Goal: Task Accomplishment & Management: Manage account settings

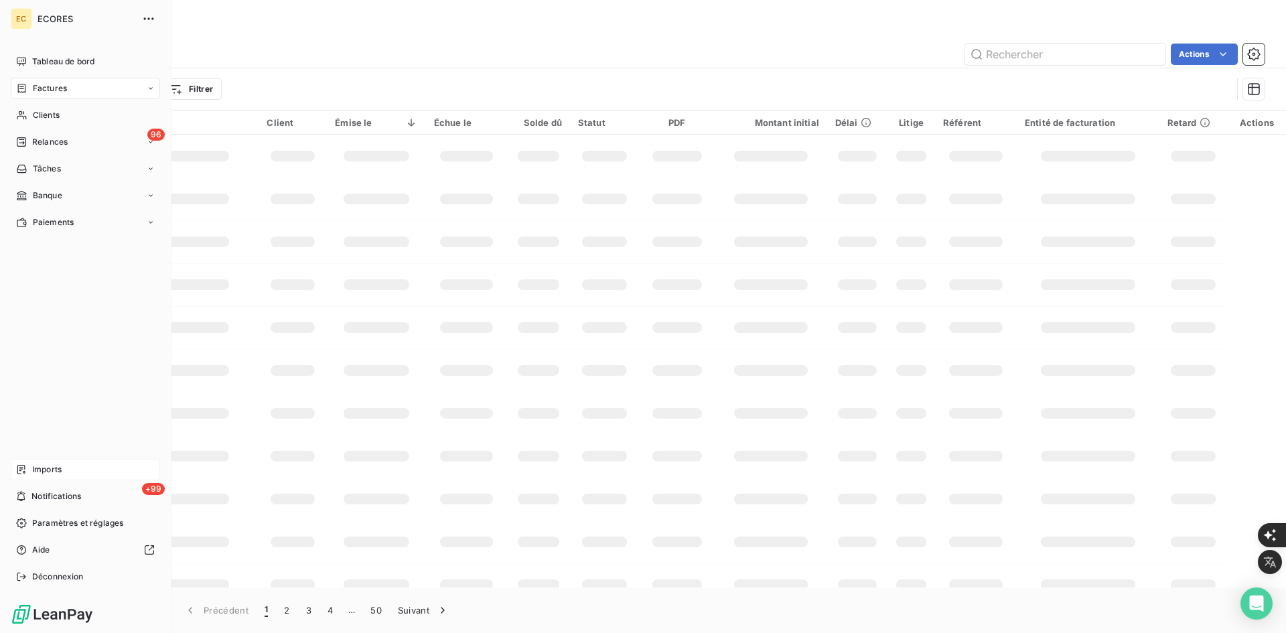
drag, startPoint x: 47, startPoint y: 471, endPoint x: 65, endPoint y: 470, distance: 18.1
click at [47, 471] on span "Imports" at bounding box center [46, 469] width 29 height 12
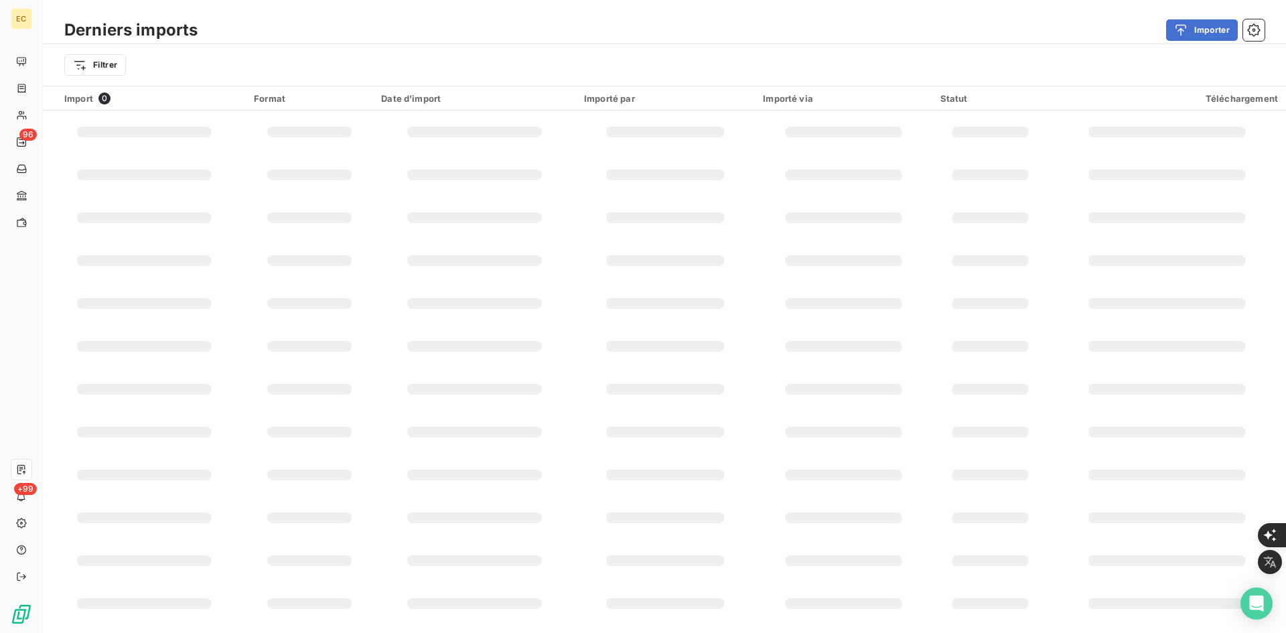
click at [1191, 42] on div "Derniers imports Importer" at bounding box center [664, 30] width 1243 height 28
click at [1192, 36] on div "button" at bounding box center [1184, 29] width 20 height 13
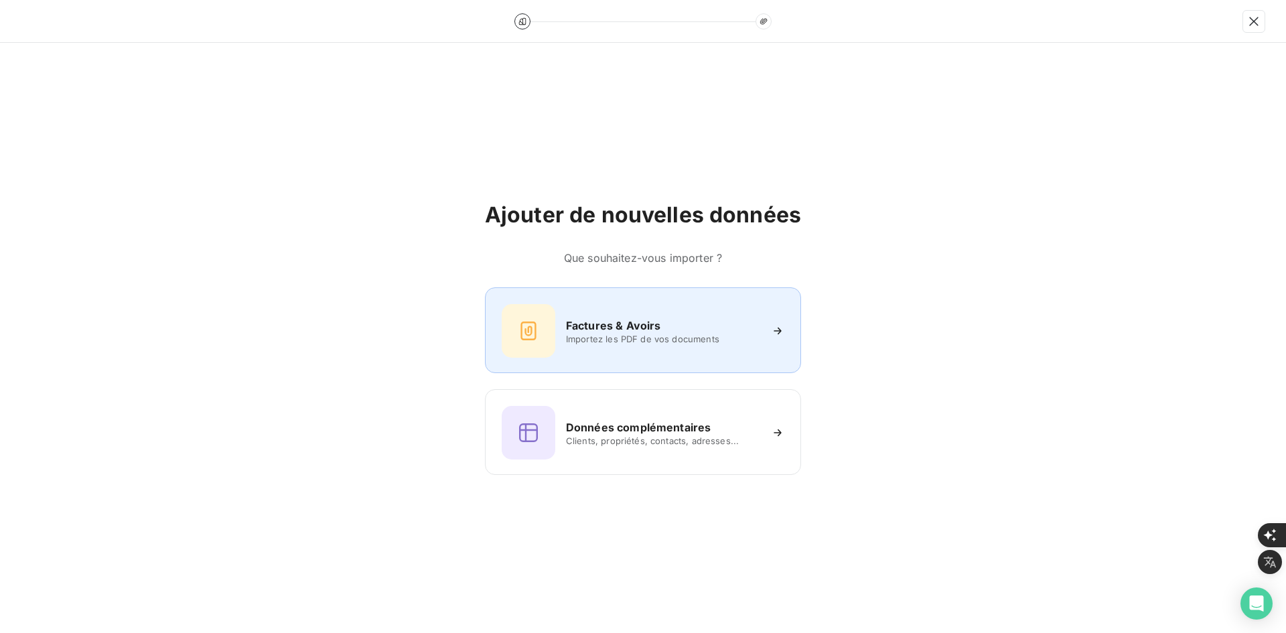
click at [650, 315] on div "Factures & Avoirs Importez les PDF de vos documents" at bounding box center [643, 331] width 283 height 54
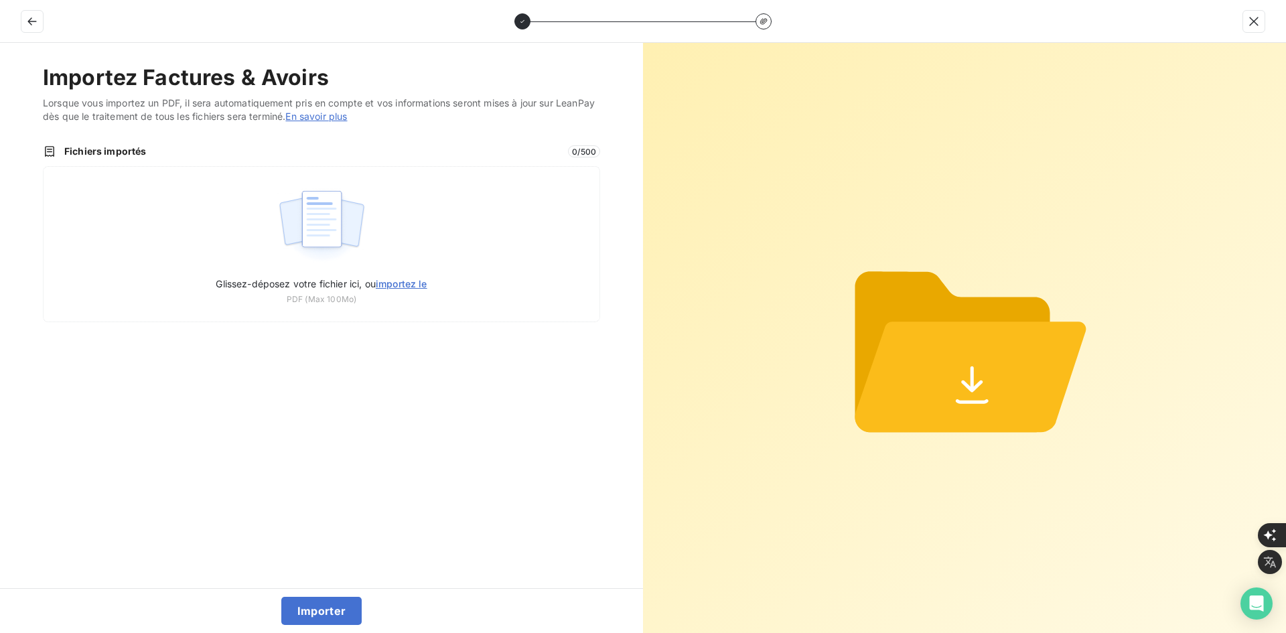
click at [482, 225] on div "Glissez-déposez votre fichier ici, ou importez le PDF (Max 100Mo)" at bounding box center [321, 244] width 557 height 156
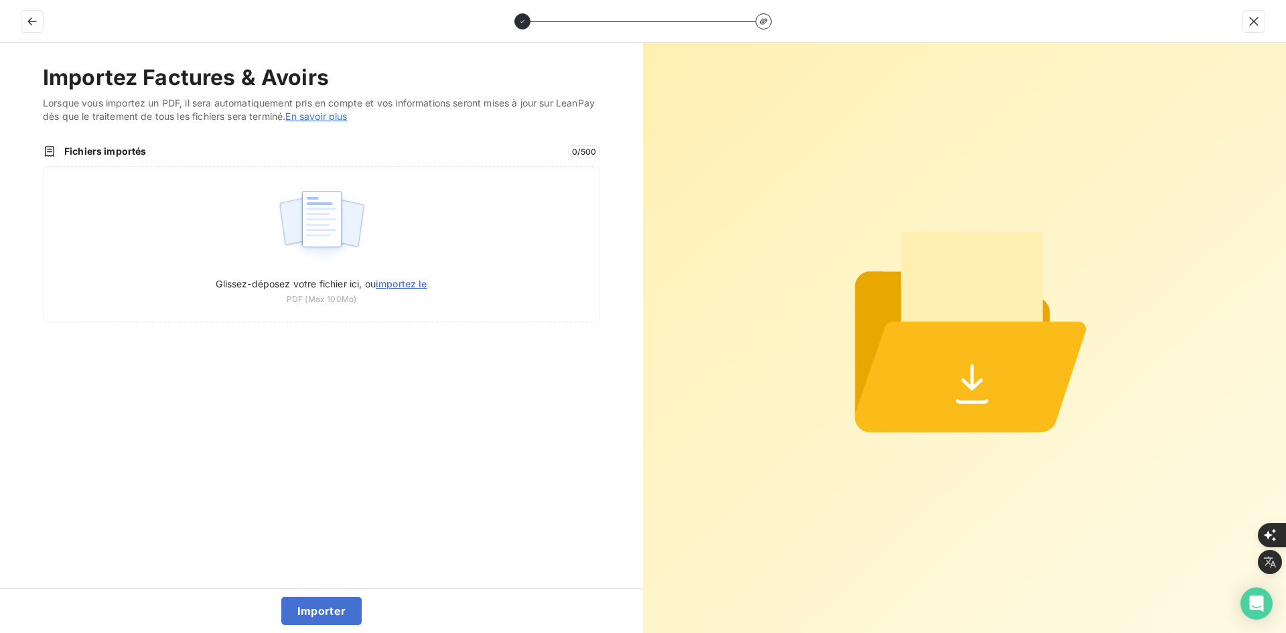
type input "C:\fakepath\FEF-2025-2434.pdf"
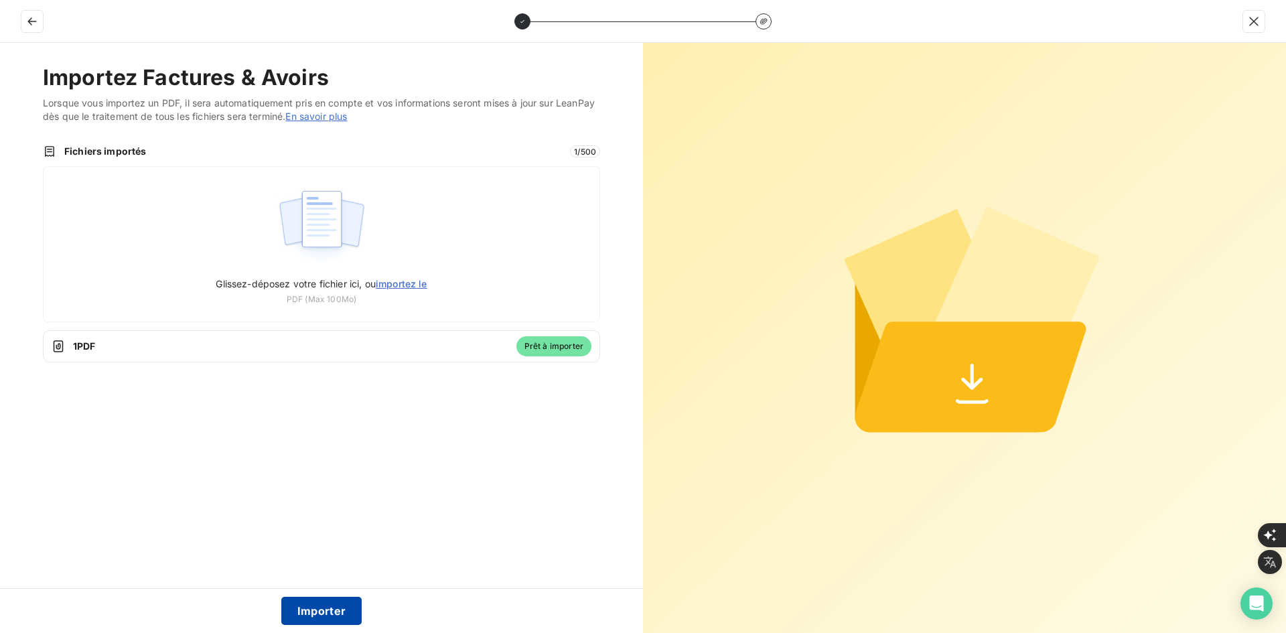
click at [318, 611] on button "Importer" at bounding box center [321, 611] width 81 height 28
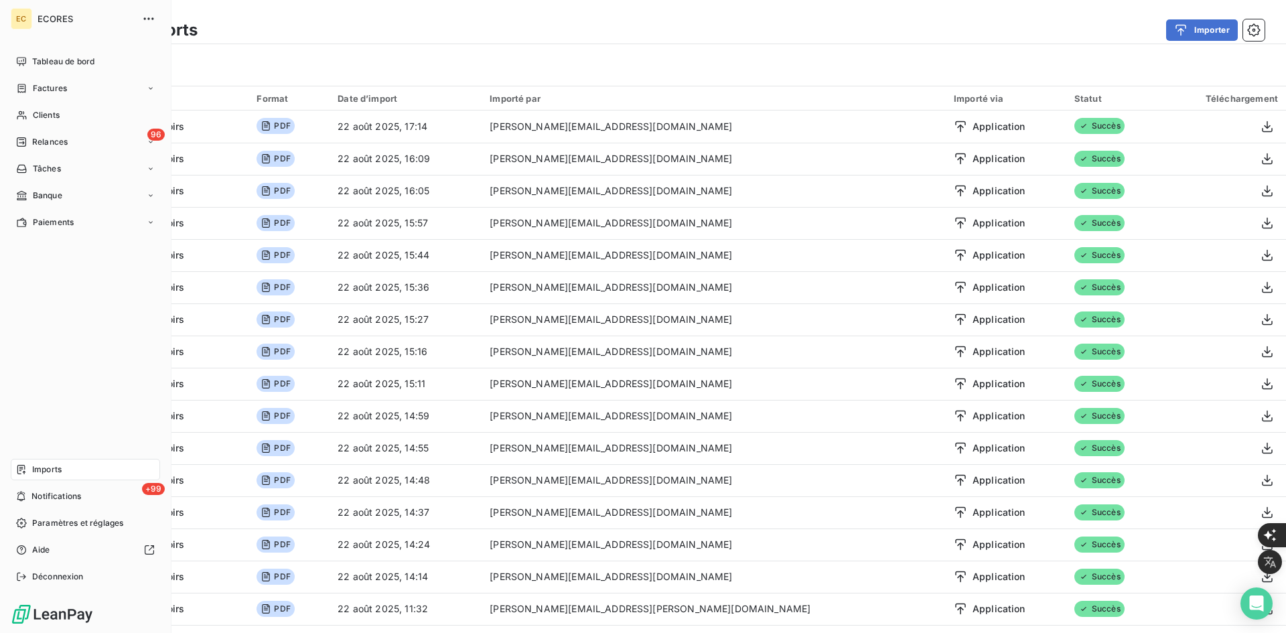
drag, startPoint x: 33, startPoint y: 81, endPoint x: 165, endPoint y: 131, distance: 141.2
click at [34, 81] on div "Factures" at bounding box center [85, 88] width 149 height 21
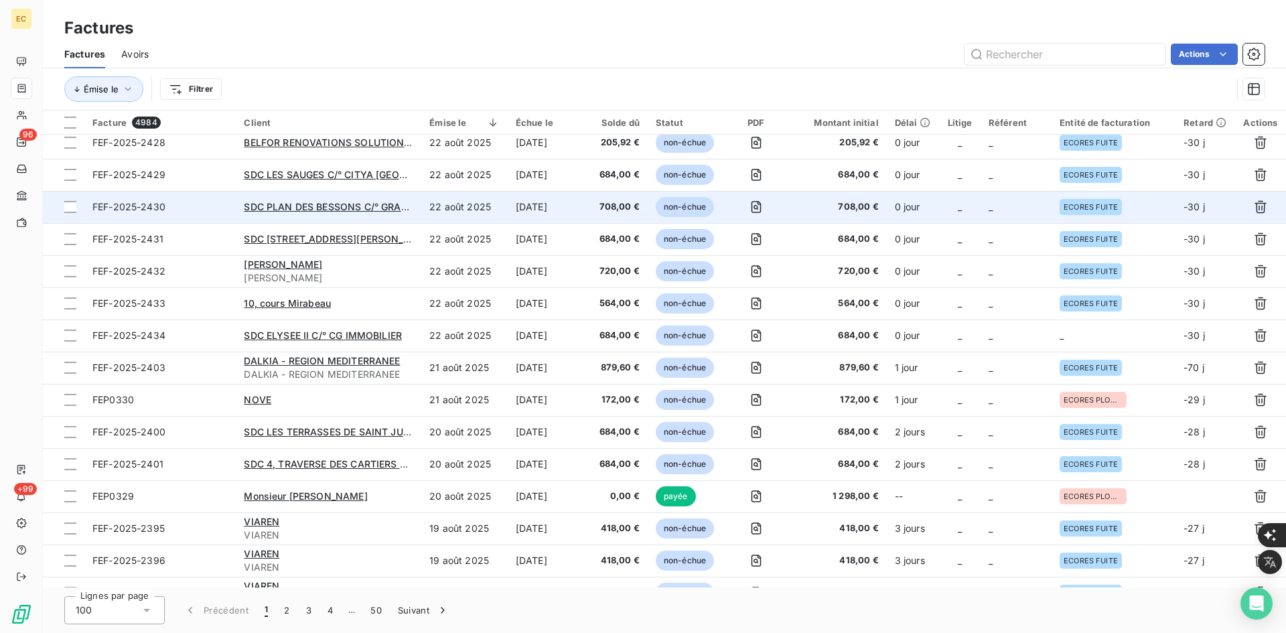
scroll to position [804, 0]
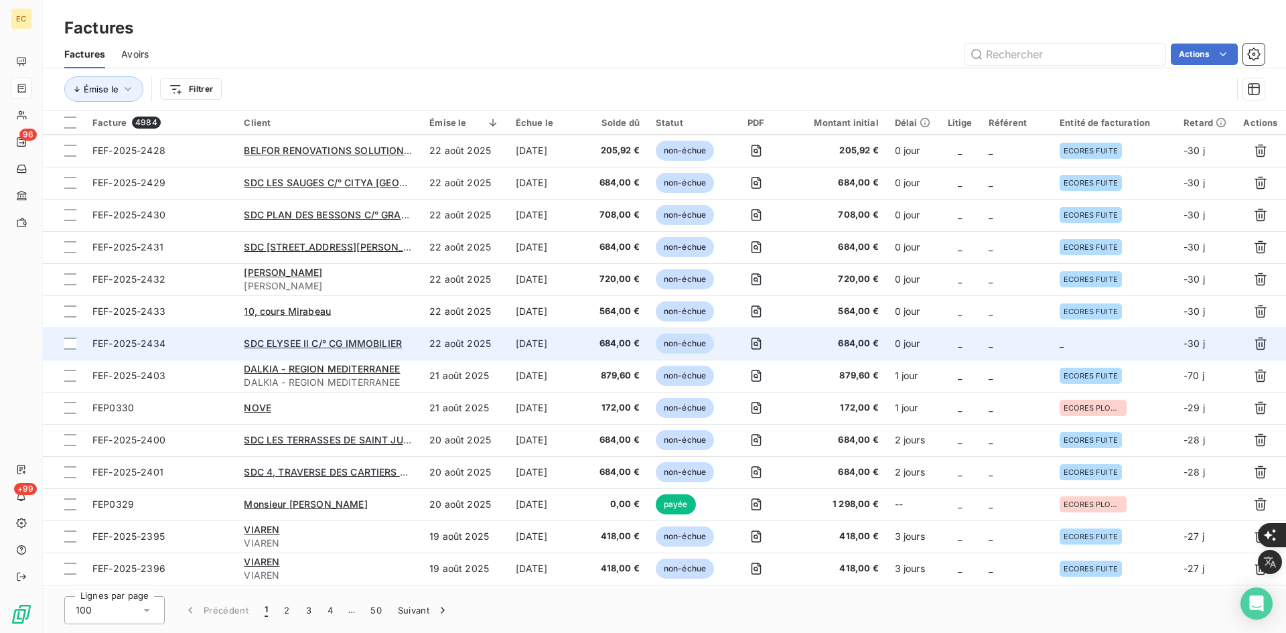
click at [1049, 336] on td "_" at bounding box center [1015, 343] width 71 height 32
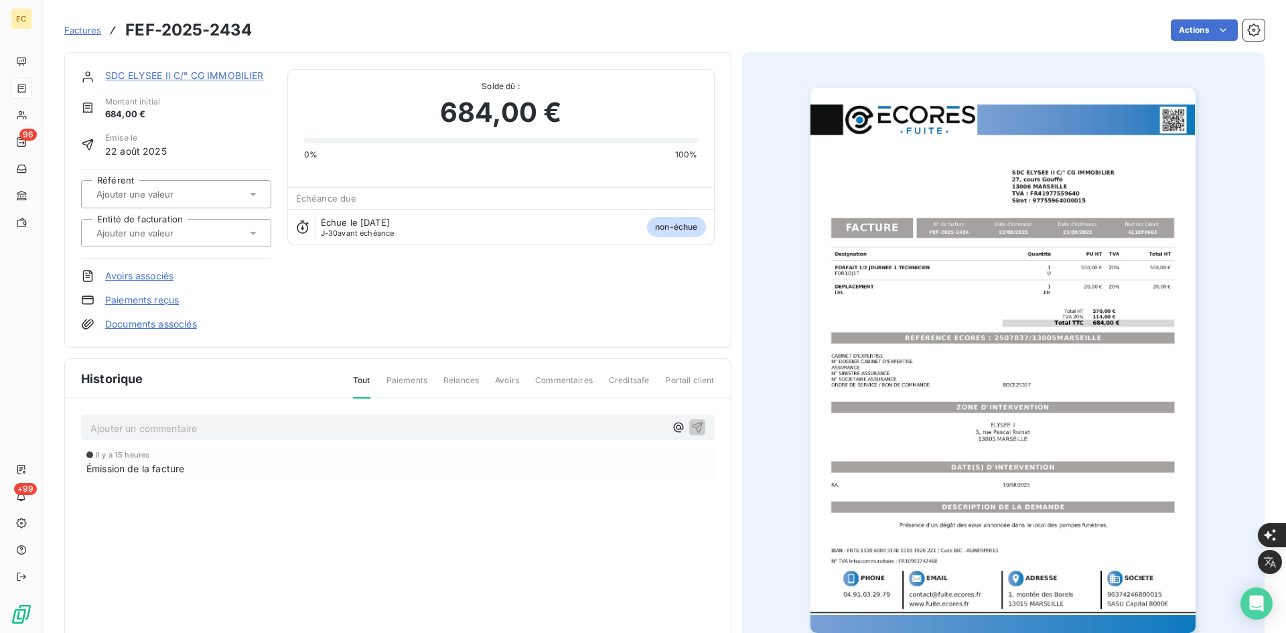
click at [208, 242] on div at bounding box center [176, 233] width 190 height 28
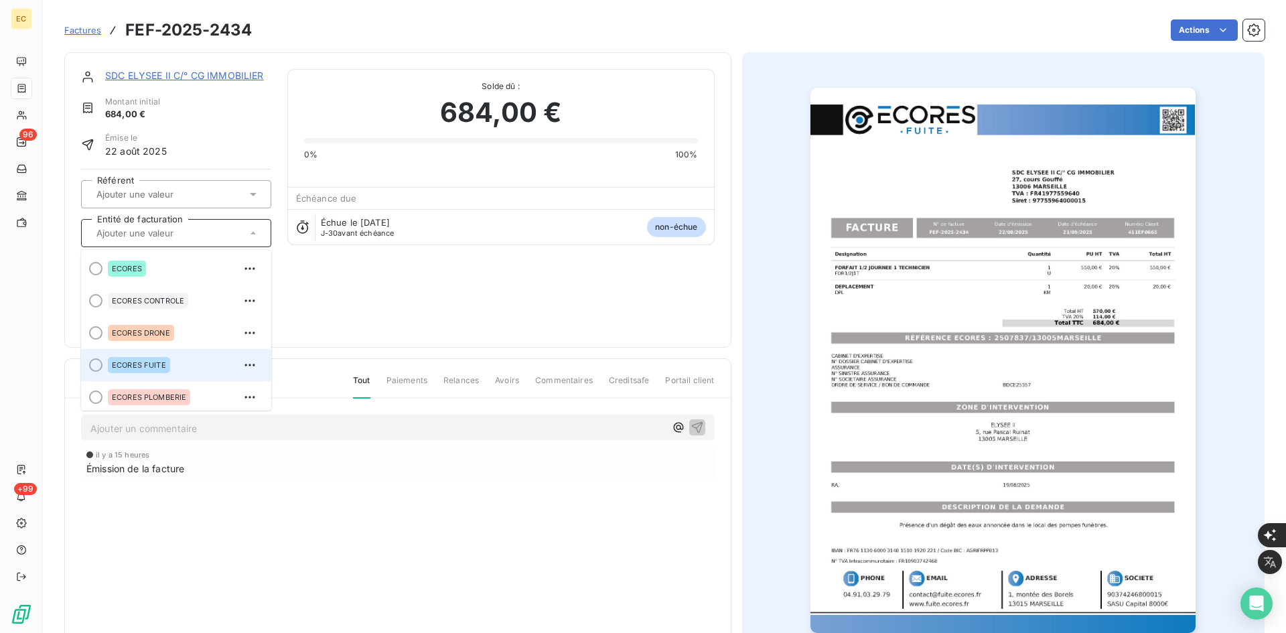
click at [165, 358] on div "ECORES FUITE" at bounding box center [139, 365] width 62 height 16
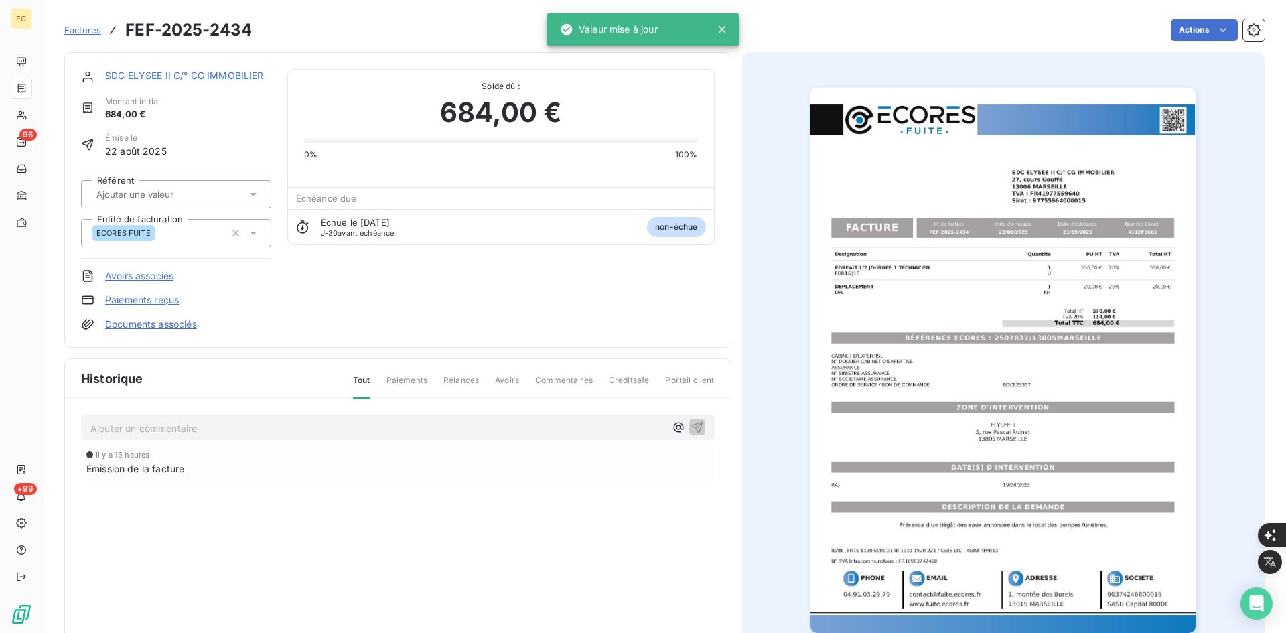
click at [169, 330] on link "Documents associés" at bounding box center [151, 323] width 92 height 13
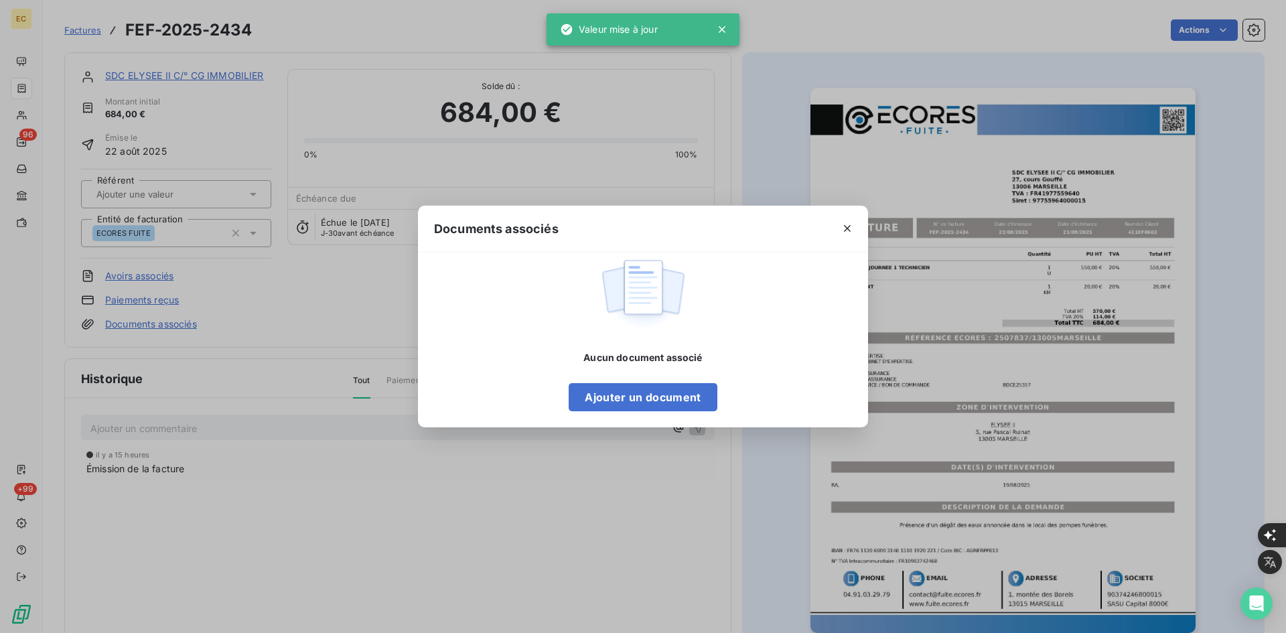
drag, startPoint x: 667, startPoint y: 389, endPoint x: 532, endPoint y: 360, distance: 137.7
click at [667, 389] on button "Ajouter un document" at bounding box center [643, 397] width 148 height 28
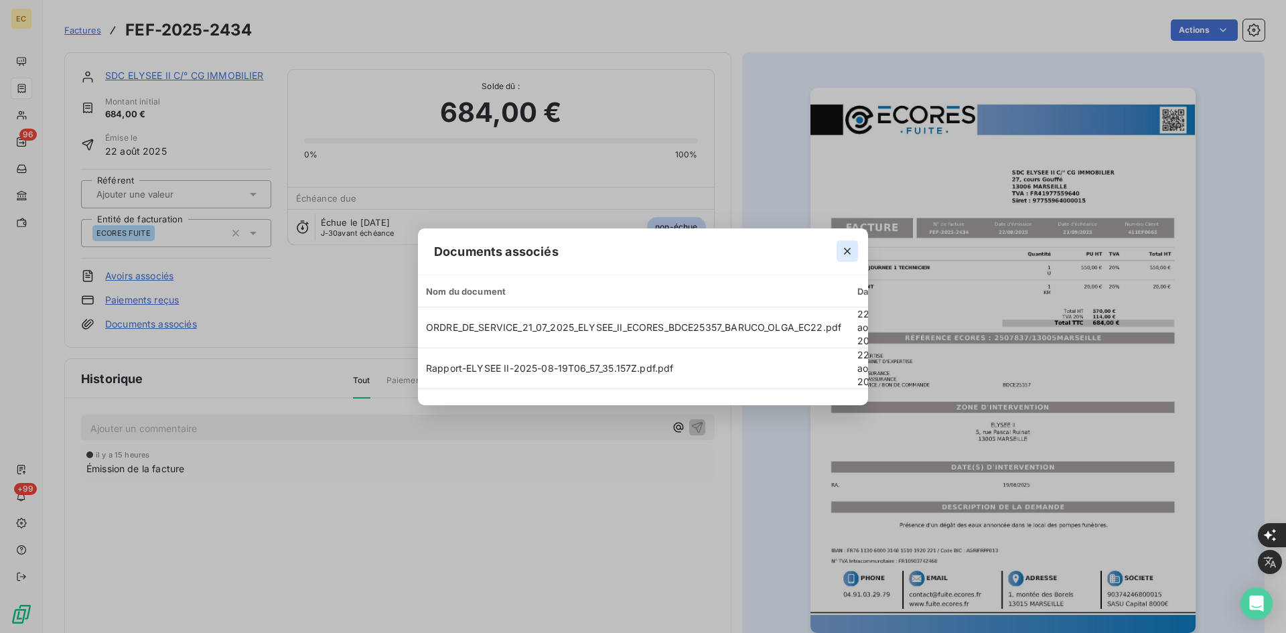
click at [847, 251] on icon "button" at bounding box center [846, 250] width 13 height 13
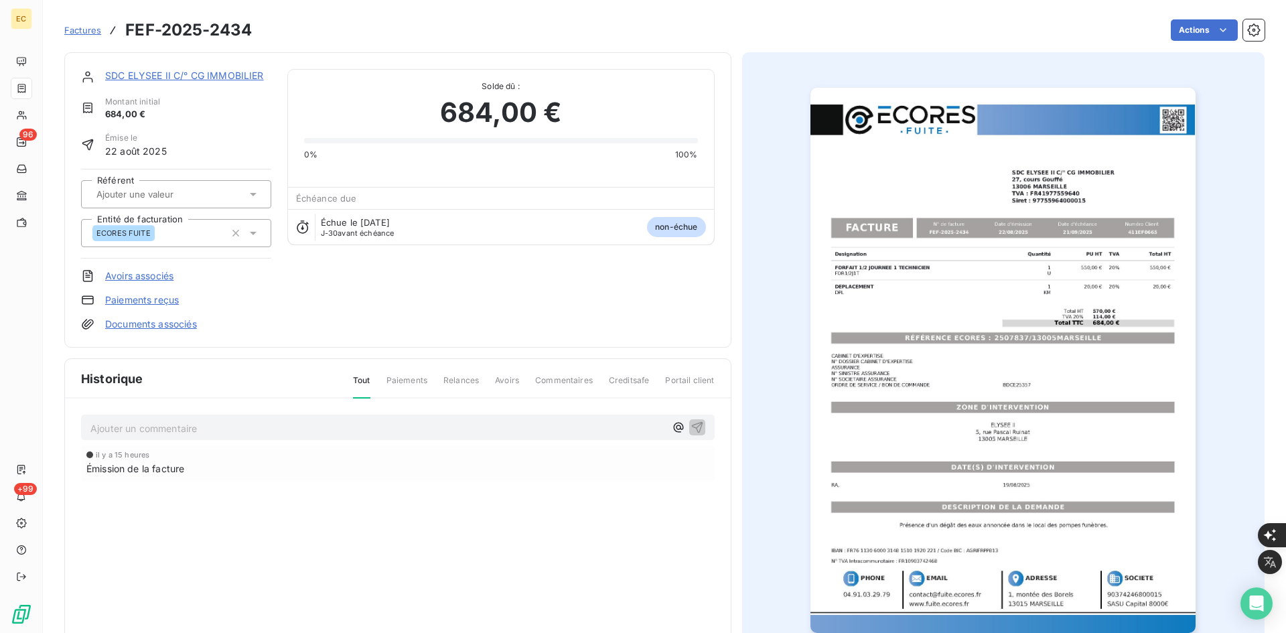
click at [209, 76] on link "SDC ELYSEE II C/° CG IMMOBILIER" at bounding box center [184, 75] width 159 height 11
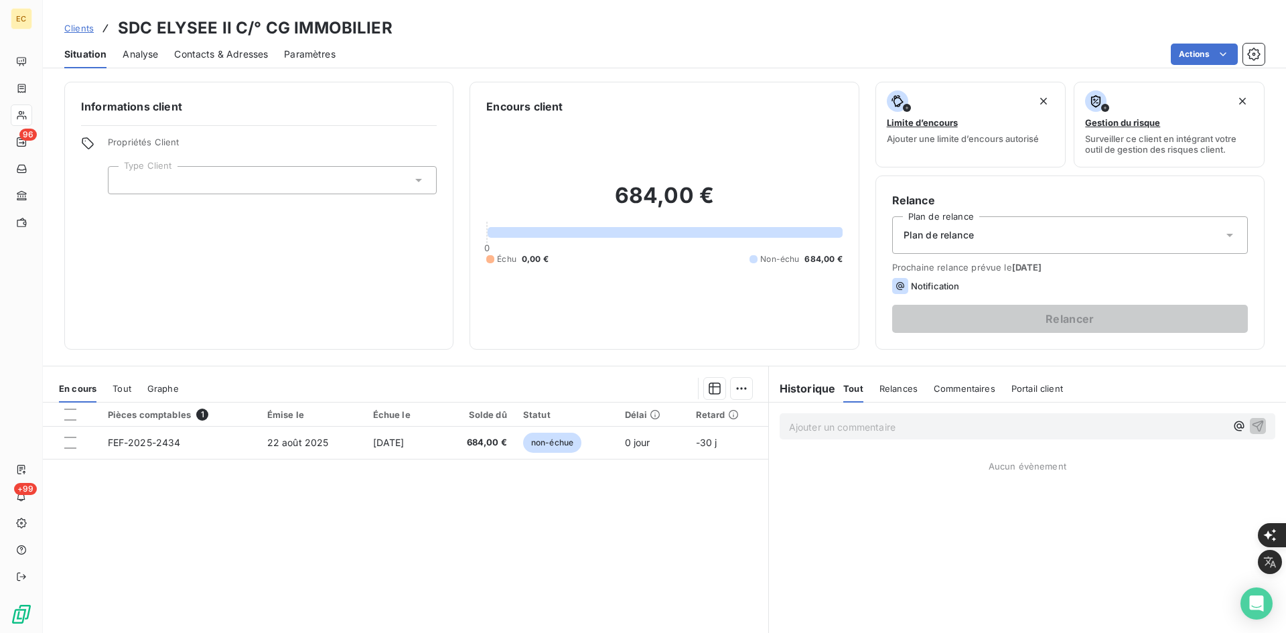
drag, startPoint x: 283, startPoint y: 185, endPoint x: 279, endPoint y: 192, distance: 8.7
click at [285, 185] on div at bounding box center [272, 180] width 329 height 28
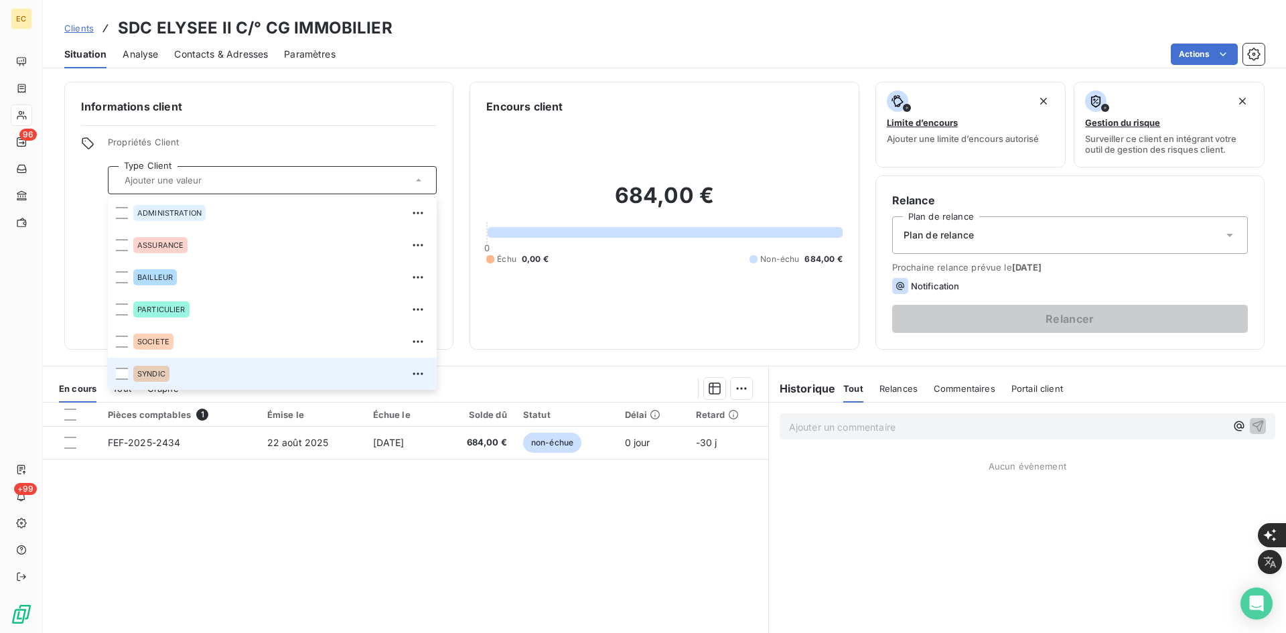
click at [249, 382] on div "SYNDIC" at bounding box center [280, 373] width 295 height 21
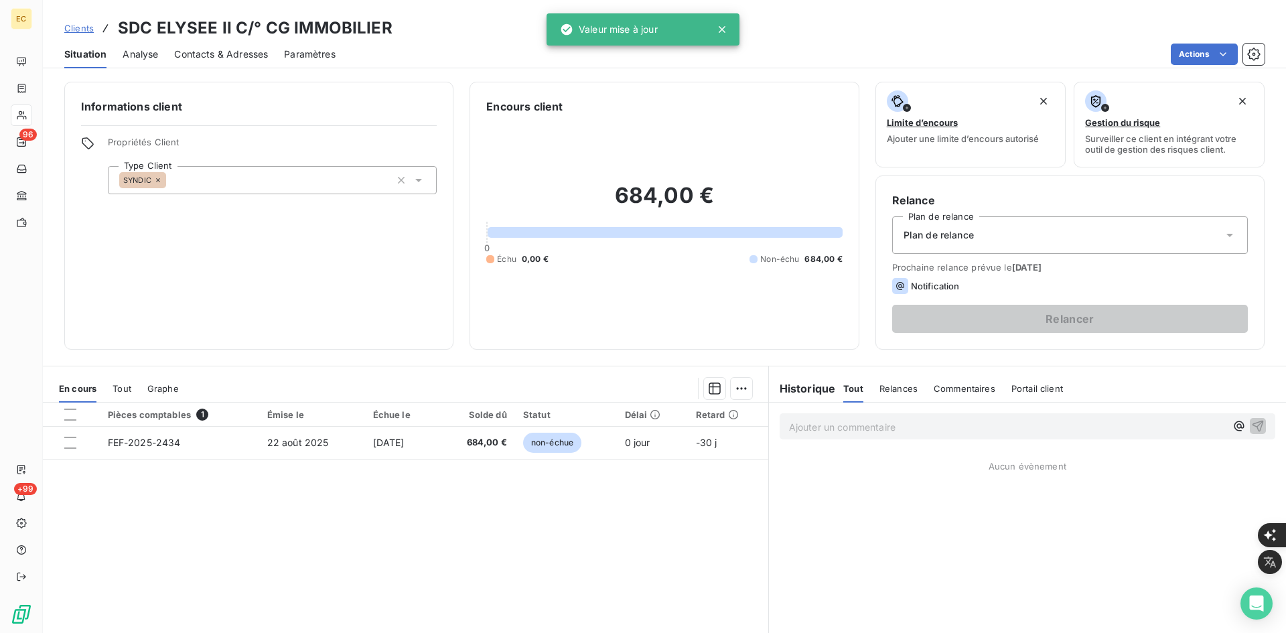
click at [1031, 230] on div "Plan de relance" at bounding box center [1070, 235] width 356 height 38
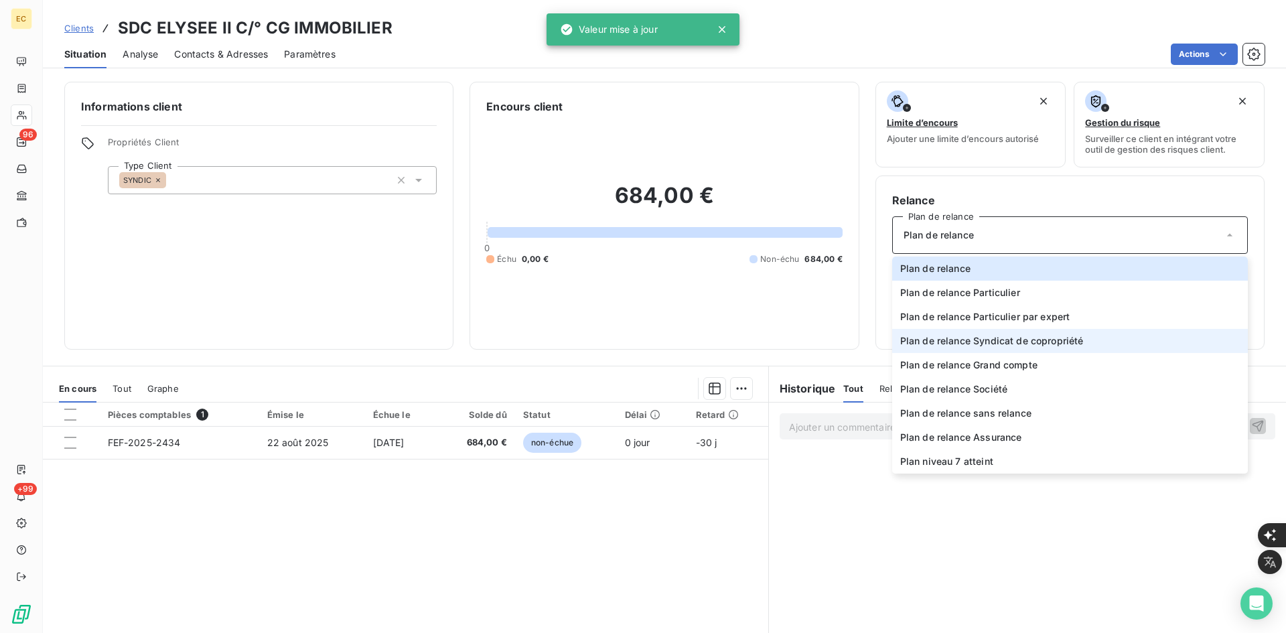
click at [997, 347] on span "Plan de relance Syndicat de copropriété" at bounding box center [992, 340] width 184 height 13
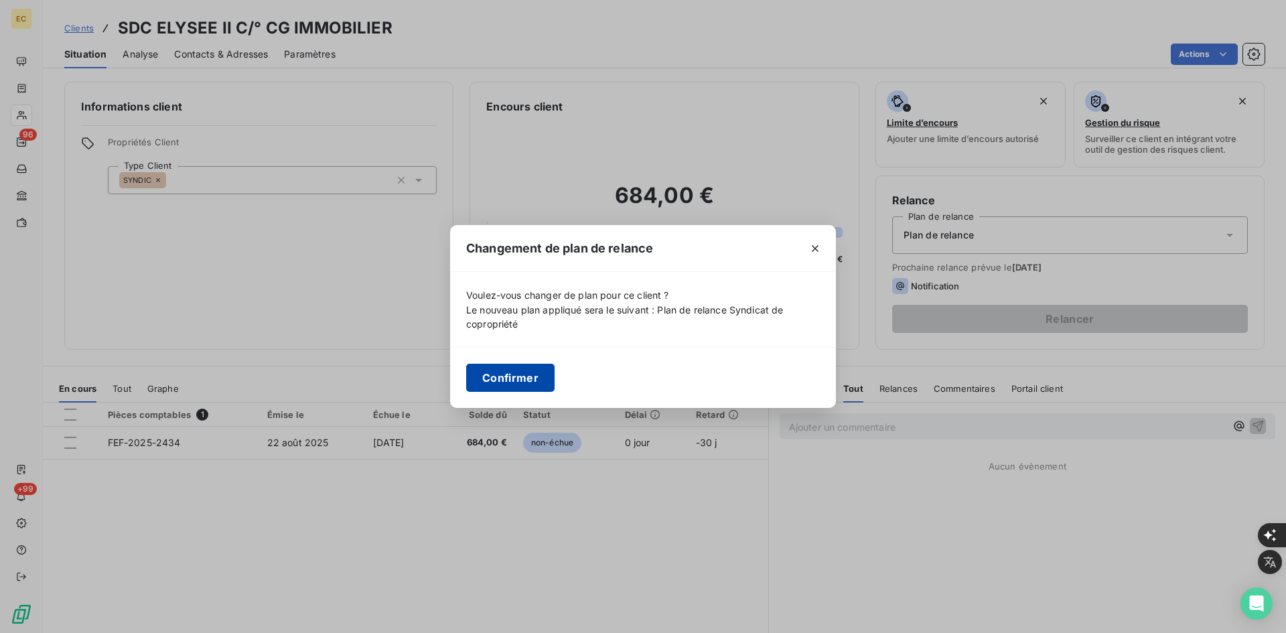
click at [509, 378] on button "Confirmer" at bounding box center [510, 378] width 88 height 28
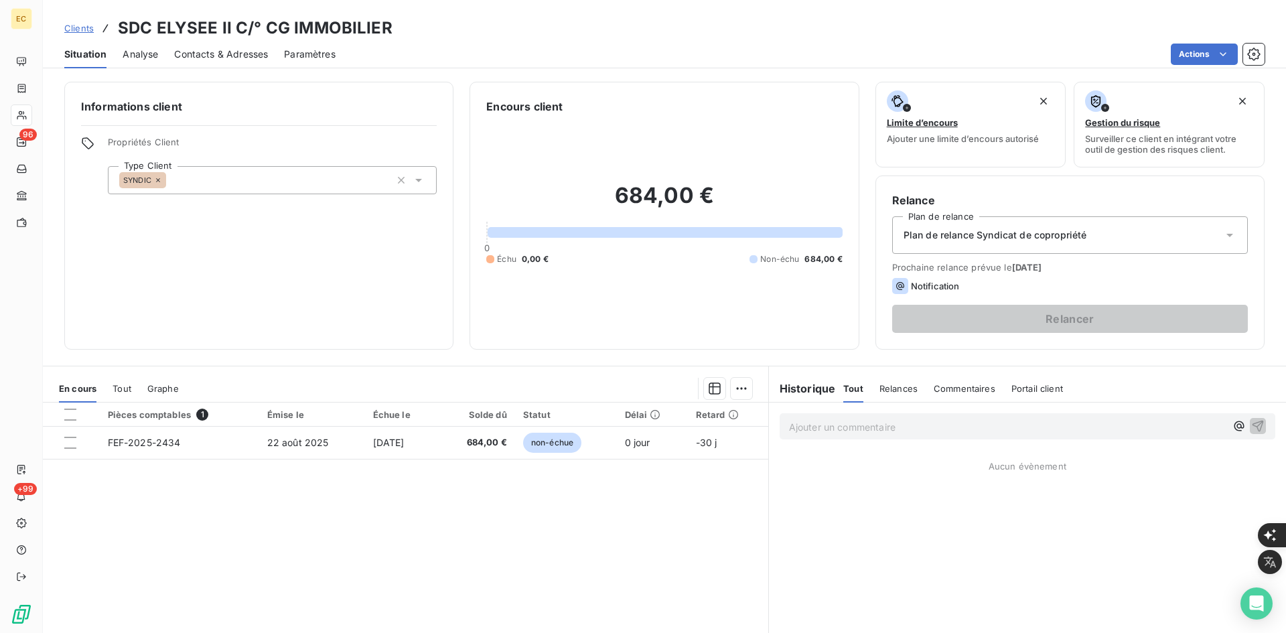
click at [244, 50] on span "Contacts & Adresses" at bounding box center [221, 54] width 94 height 13
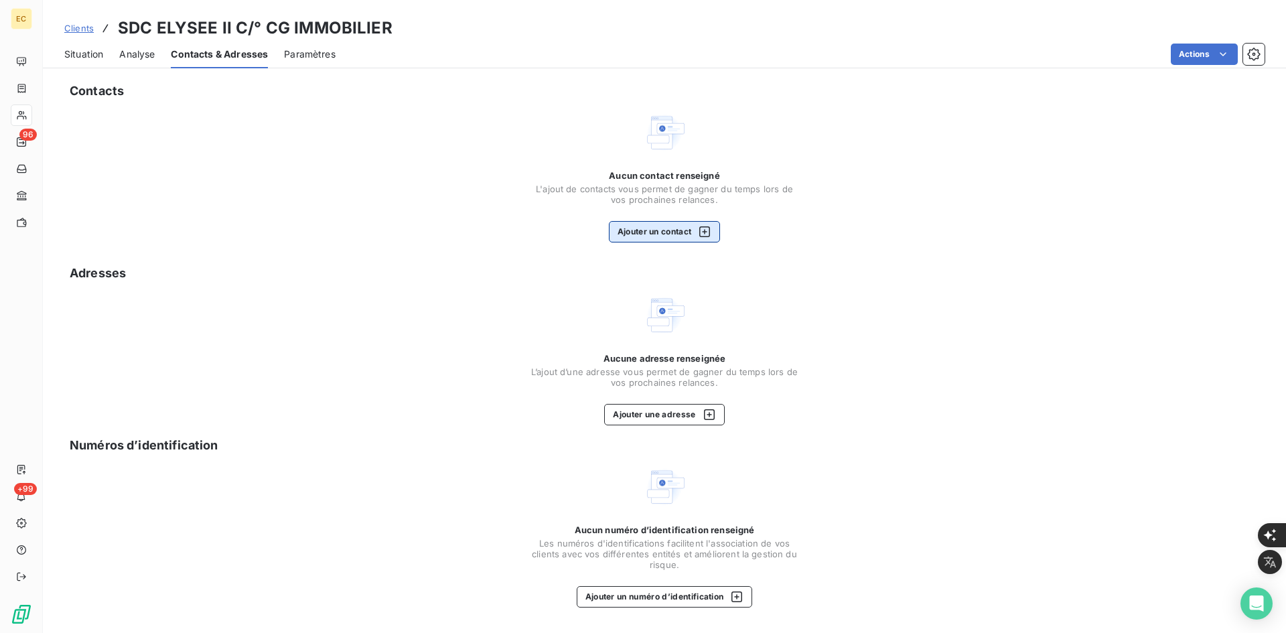
click at [644, 233] on button "Ajouter un contact" at bounding box center [665, 231] width 112 height 21
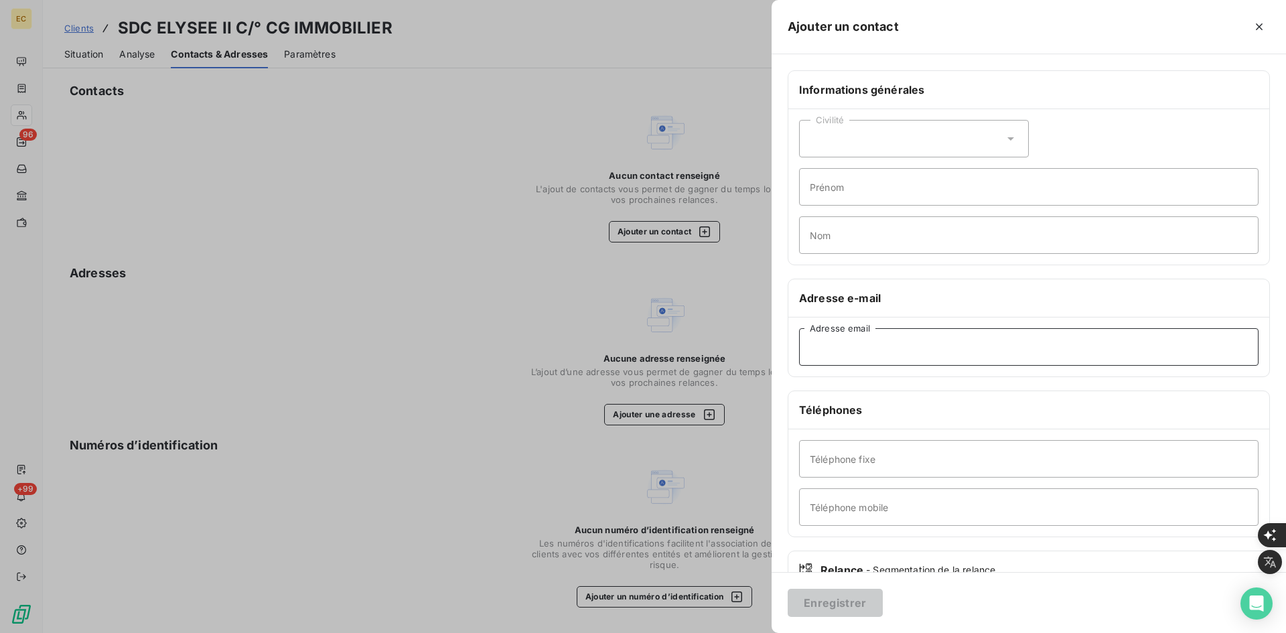
click at [893, 340] on input "Adresse email" at bounding box center [1028, 347] width 459 height 38
paste input "[PERSON_NAME][EMAIL_ADDRESS][DOMAIN_NAME]"
type input "[PERSON_NAME][EMAIL_ADDRESS][DOMAIN_NAME]"
click at [828, 606] on button "Enregistrer" at bounding box center [835, 603] width 95 height 28
